Goal: Find specific page/section: Locate a particular part of the current website

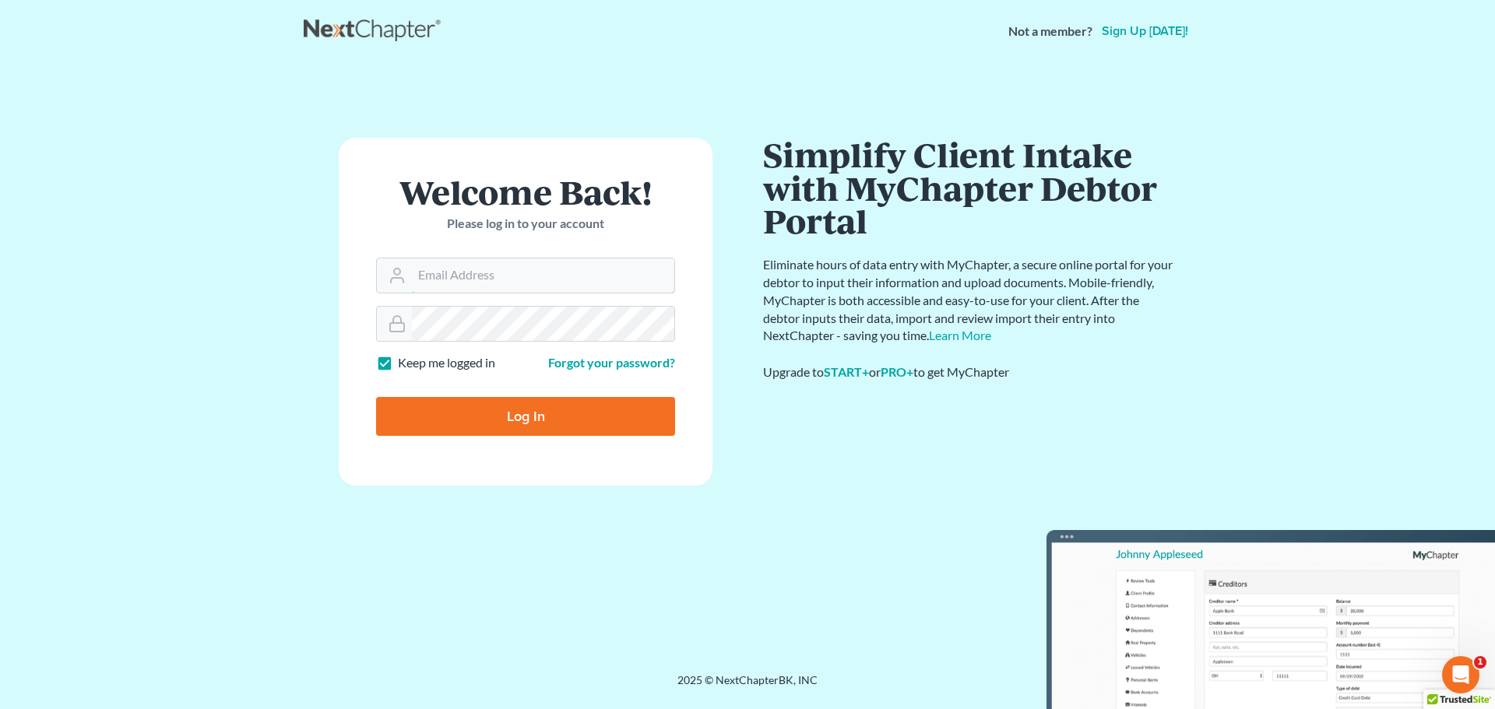
type input "[PERSON_NAME][EMAIL_ADDRESS][DOMAIN_NAME]"
click at [501, 416] on input "Log In" at bounding box center [525, 416] width 299 height 39
type input "Thinking..."
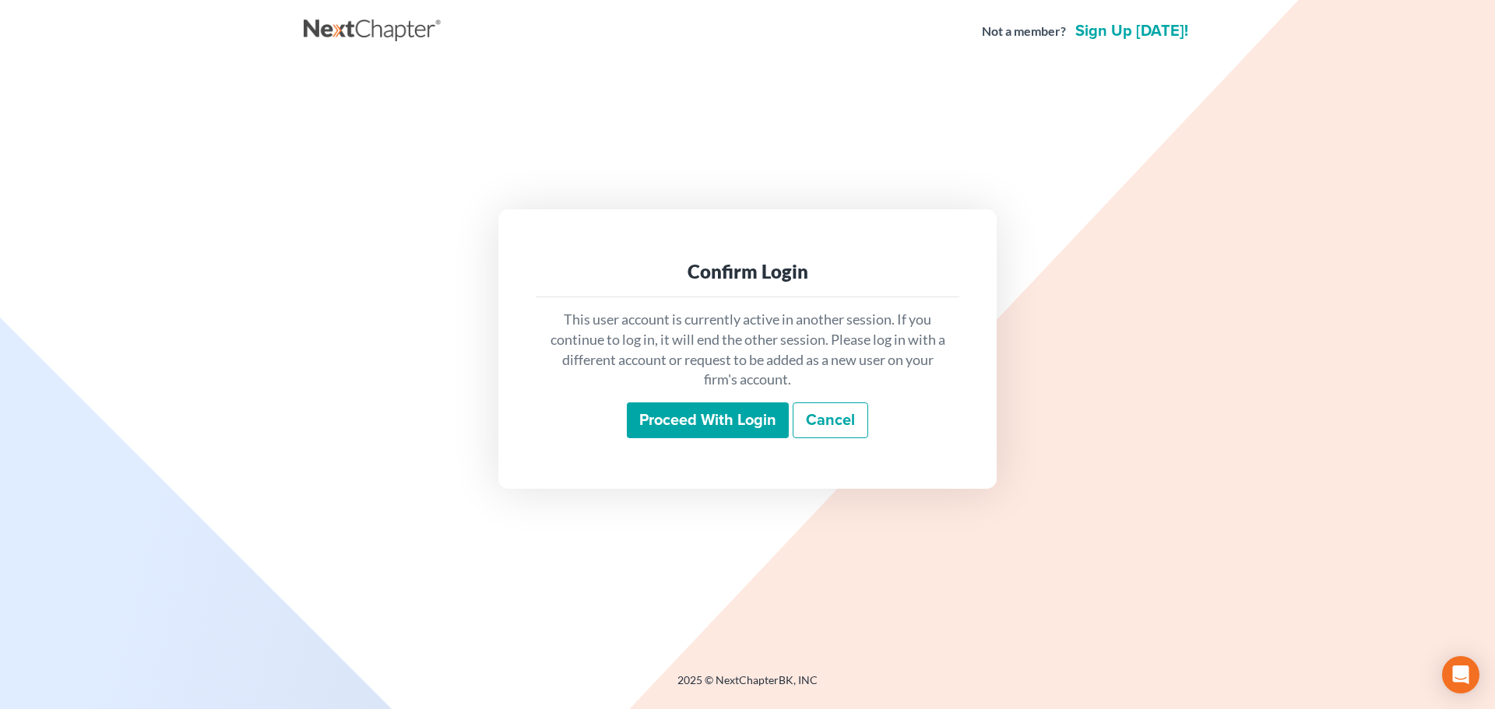
click at [700, 413] on input "Proceed with login" at bounding box center [708, 420] width 162 height 36
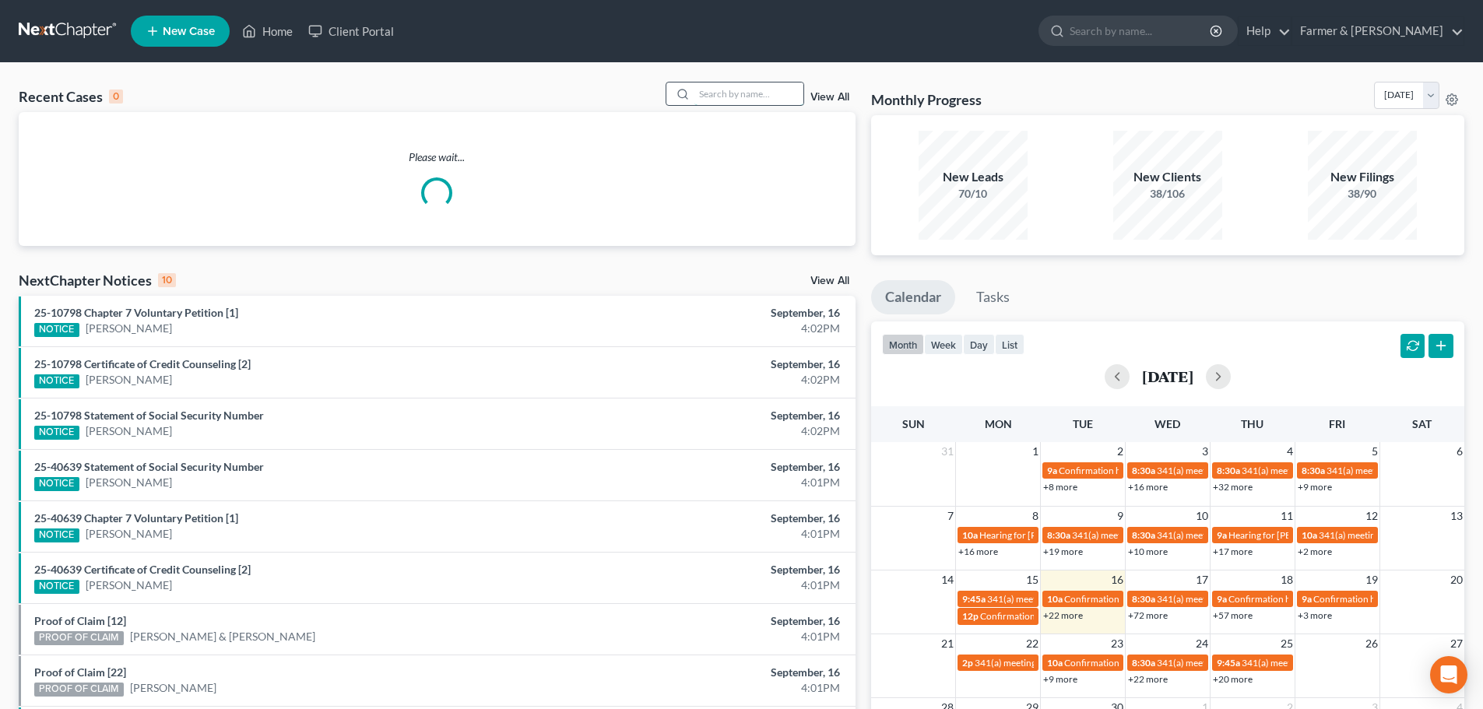
click at [715, 95] on input "search" at bounding box center [748, 94] width 109 height 23
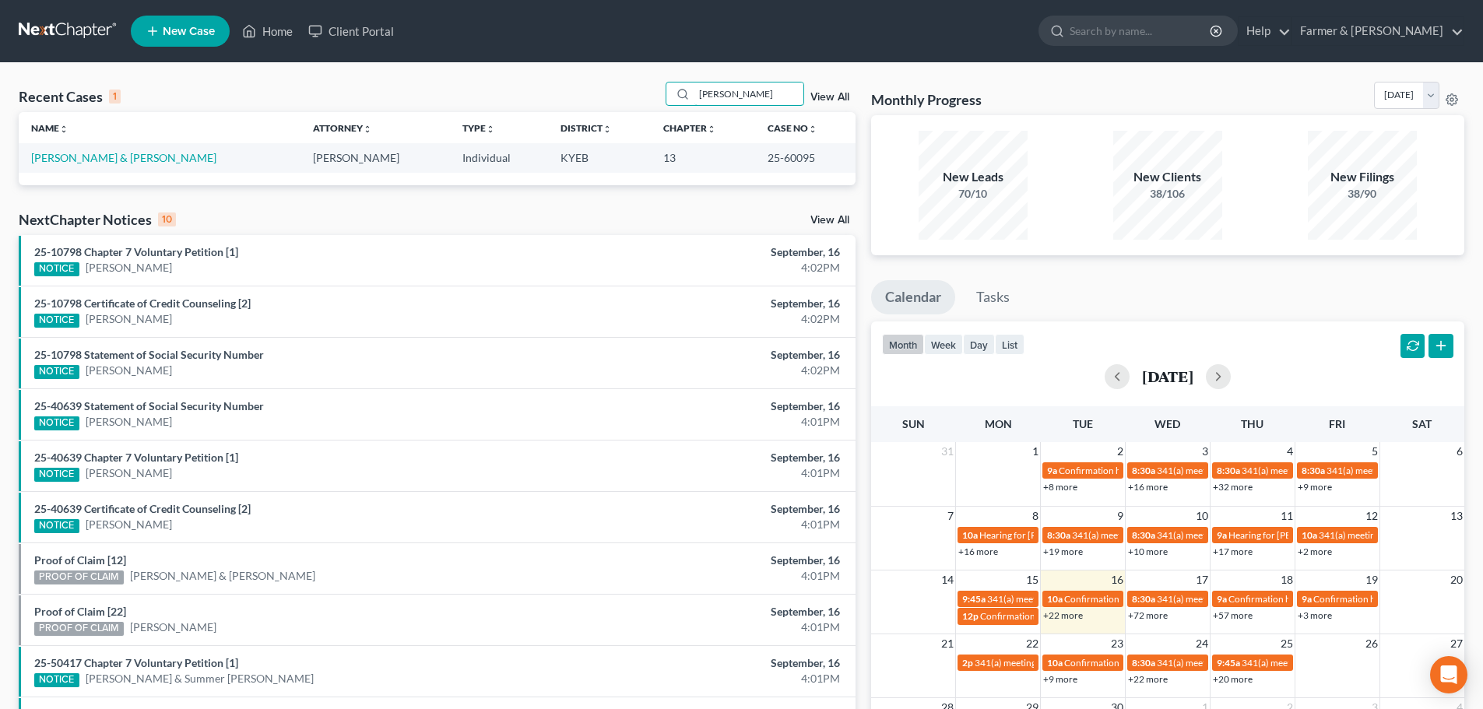
type input "[PERSON_NAME]"
click at [79, 163] on link "[PERSON_NAME] & [PERSON_NAME]" at bounding box center [123, 157] width 185 height 13
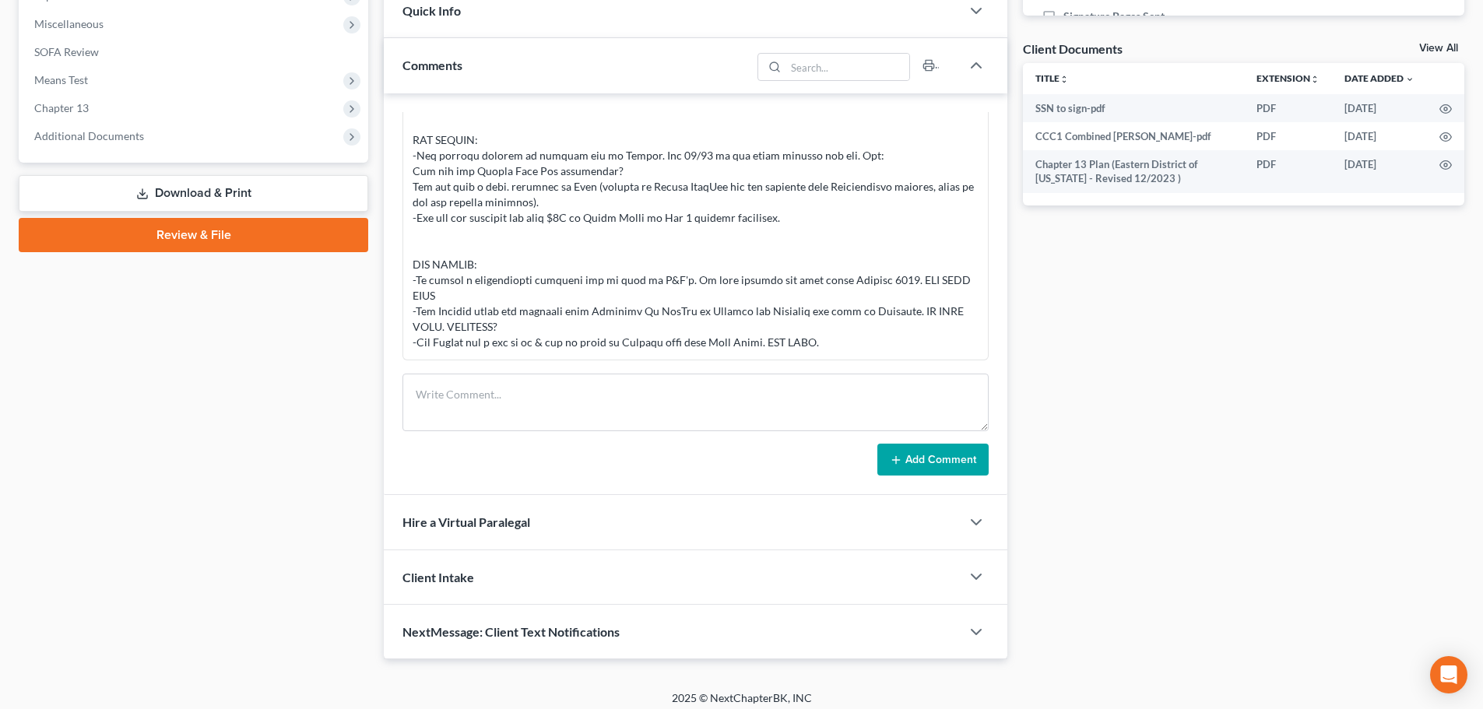
scroll to position [545, 0]
click at [111, 135] on span "Additional Documents" at bounding box center [89, 134] width 110 height 13
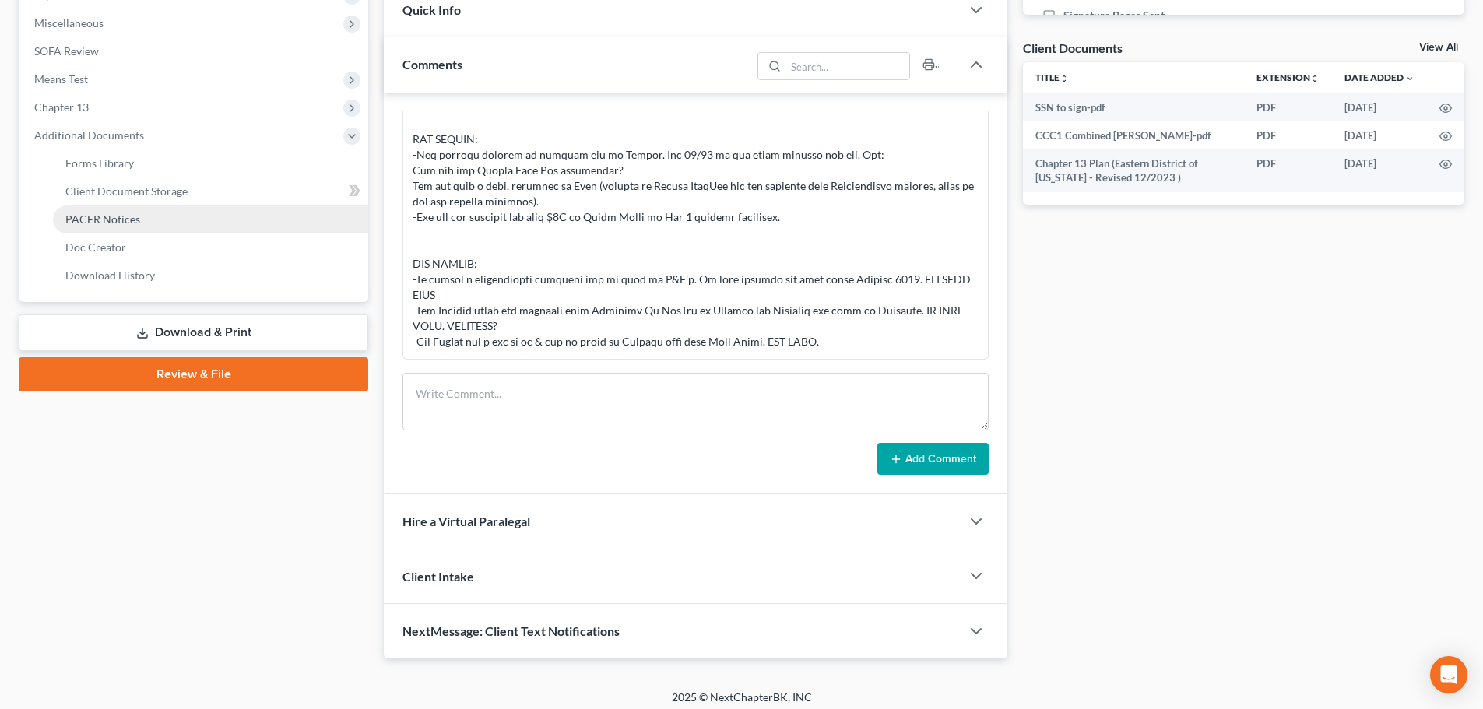
click at [135, 224] on span "PACER Notices" at bounding box center [102, 219] width 75 height 13
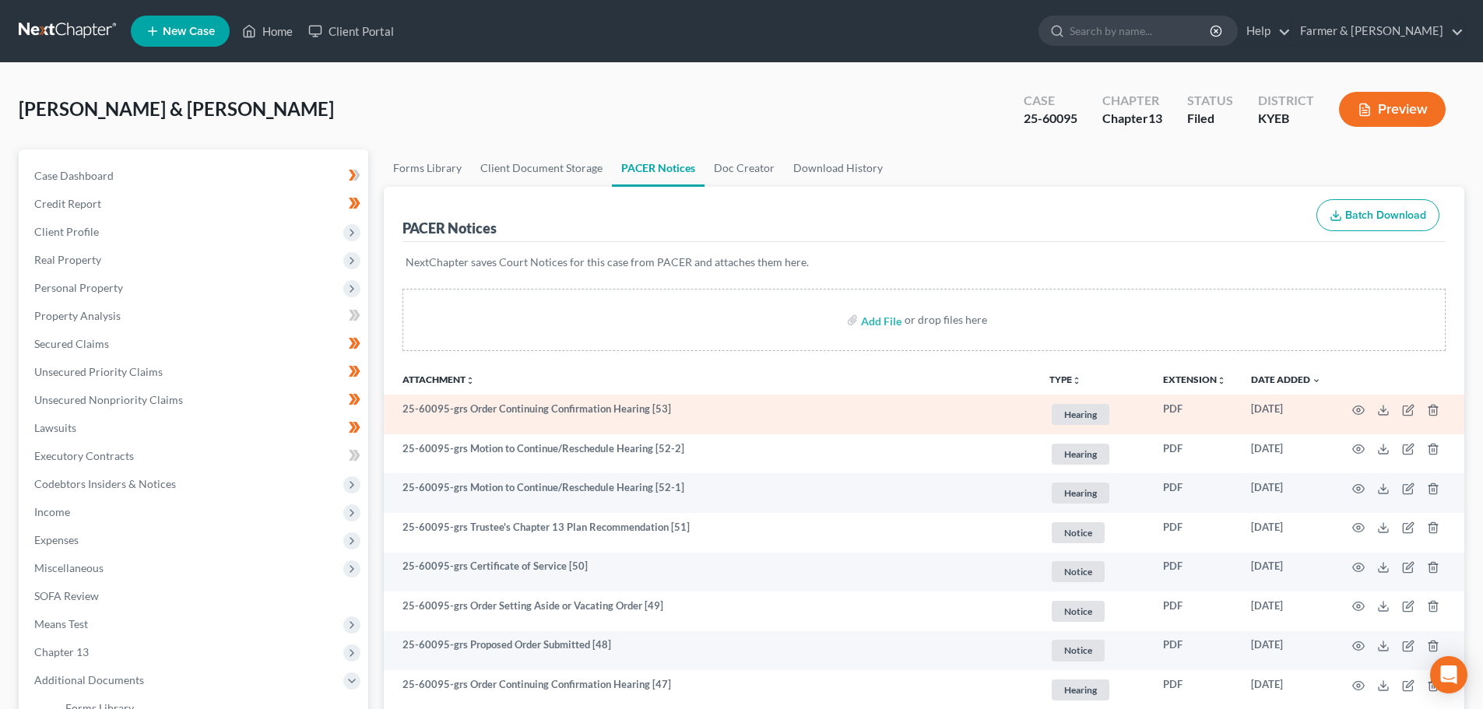
click at [1366, 411] on td at bounding box center [1398, 415] width 131 height 40
click at [1351, 410] on td at bounding box center [1398, 415] width 131 height 40
click at [1356, 413] on icon "button" at bounding box center [1359, 410] width 12 height 9
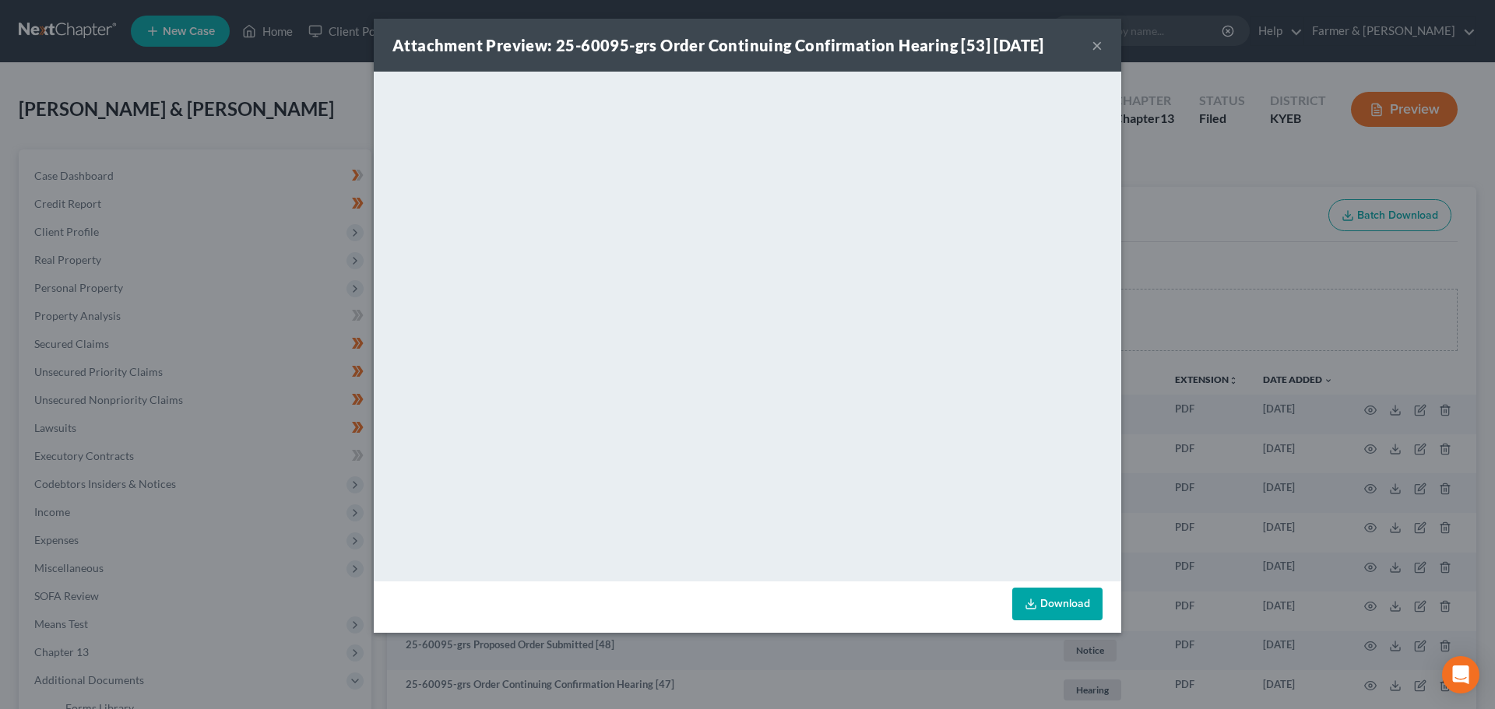
click at [1094, 43] on button "×" at bounding box center [1096, 45] width 11 height 19
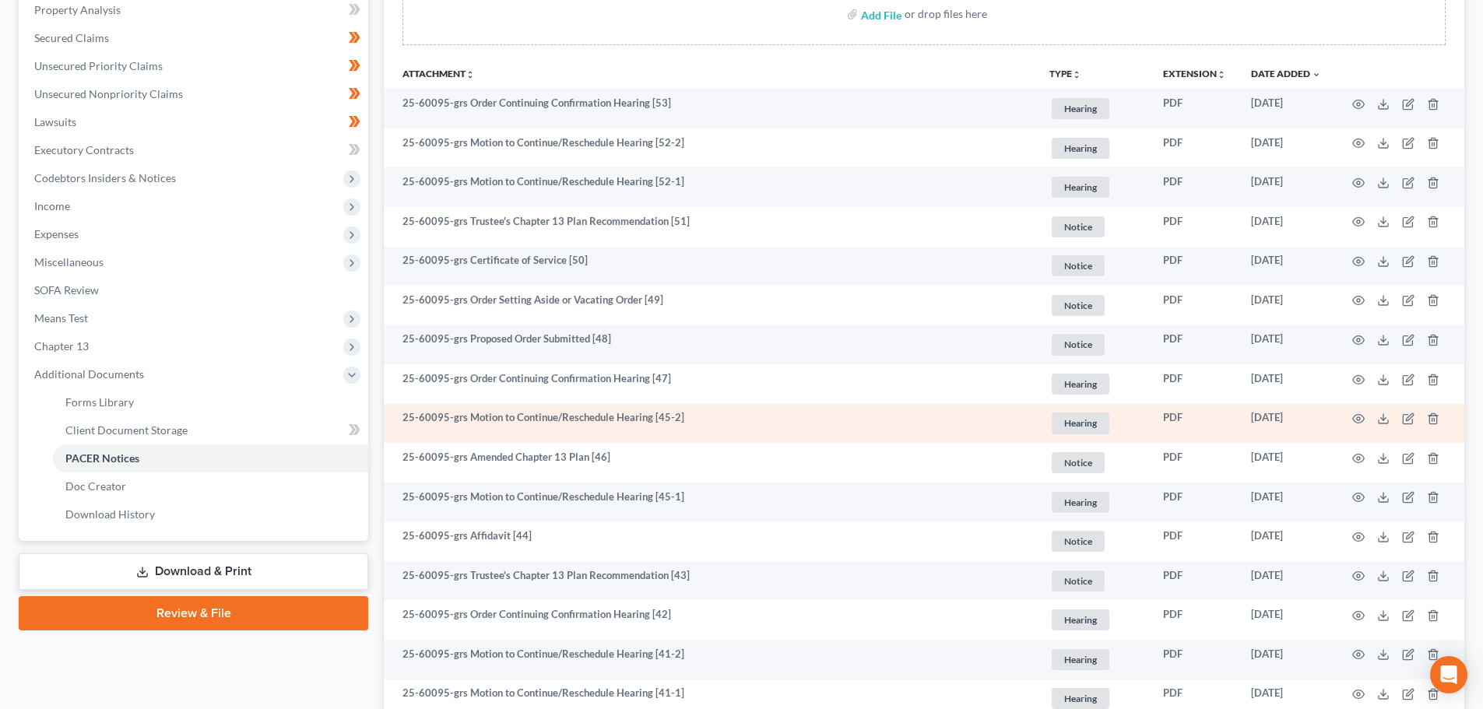
scroll to position [364, 0]
